Goal: Transaction & Acquisition: Book appointment/travel/reservation

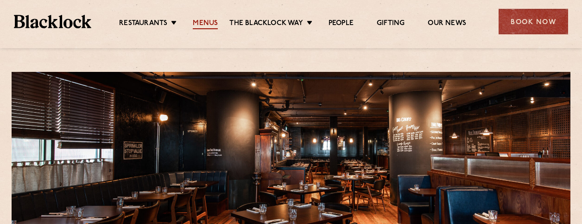
click at [209, 26] on link "Menus" at bounding box center [205, 24] width 25 height 10
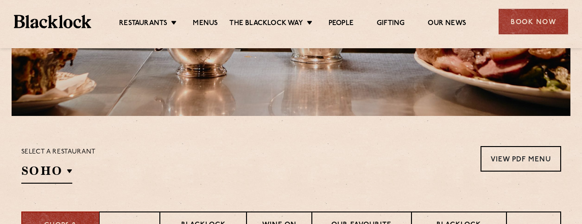
scroll to position [278, 0]
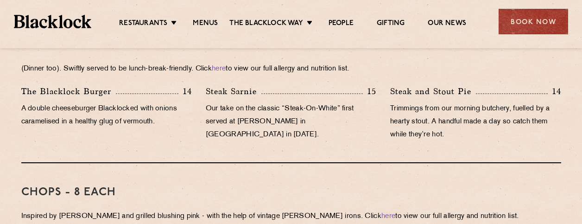
drag, startPoint x: 315, startPoint y: 86, endPoint x: 291, endPoint y: 100, distance: 27.8
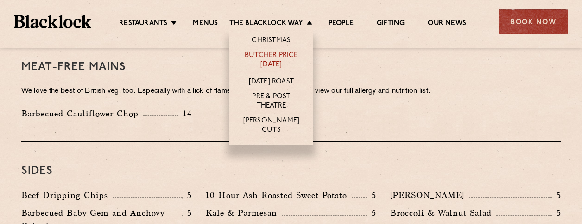
scroll to position [1227, 0]
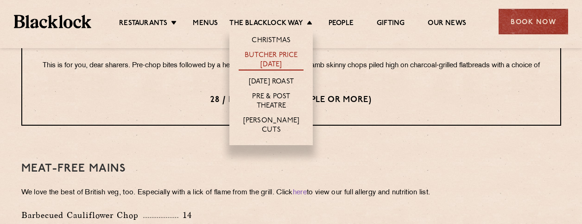
drag, startPoint x: 293, startPoint y: 124, endPoint x: 269, endPoint y: 57, distance: 70.5
click at [270, 40] on link "Christmas" at bounding box center [271, 41] width 39 height 10
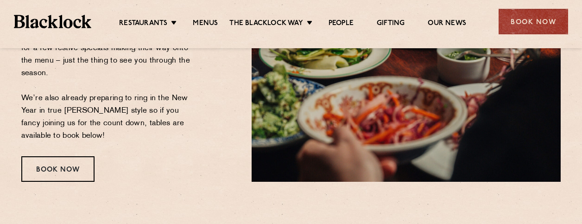
drag, startPoint x: 209, startPoint y: 80, endPoint x: 231, endPoint y: 42, distance: 43.2
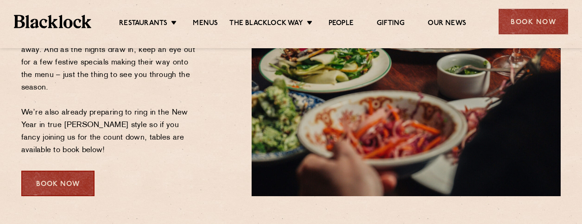
click at [64, 189] on div "Book Now" at bounding box center [57, 183] width 73 height 25
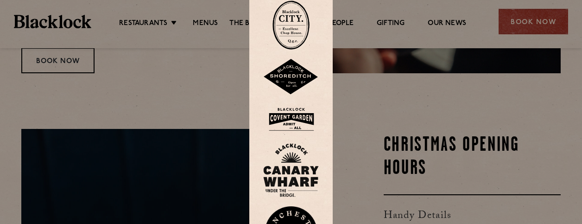
scroll to position [401, 0]
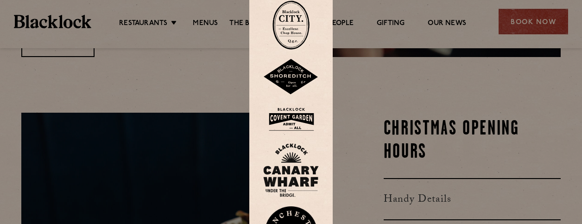
click at [283, 165] on img at bounding box center [291, 170] width 56 height 54
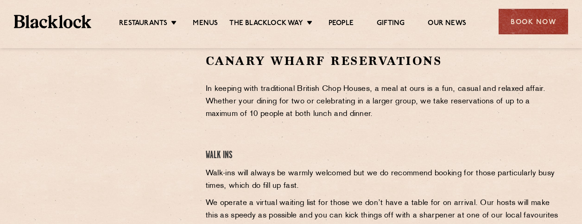
drag, startPoint x: 355, startPoint y: 97, endPoint x: 326, endPoint y: 74, distance: 37.6
